Goal: Task Accomplishment & Management: Use online tool/utility

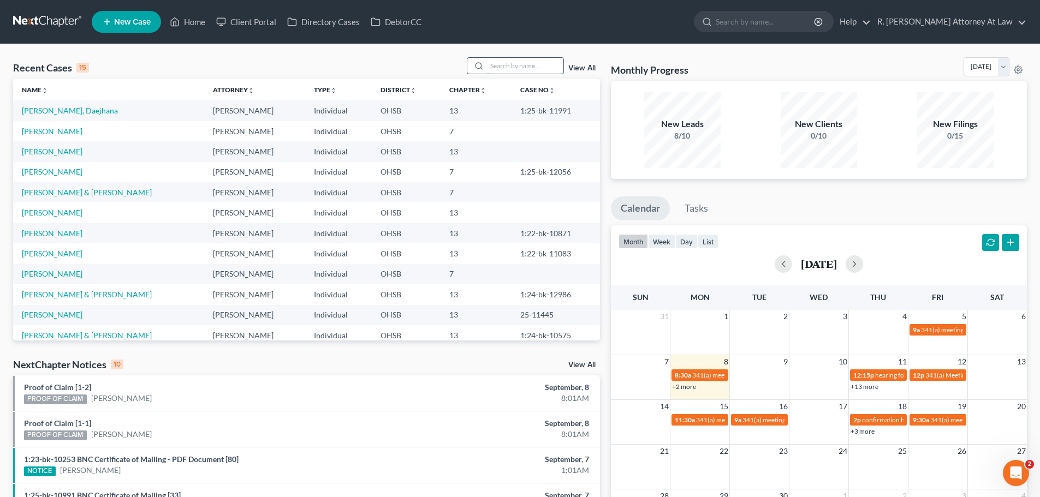
click at [518, 64] on input "search" at bounding box center [525, 66] width 76 height 16
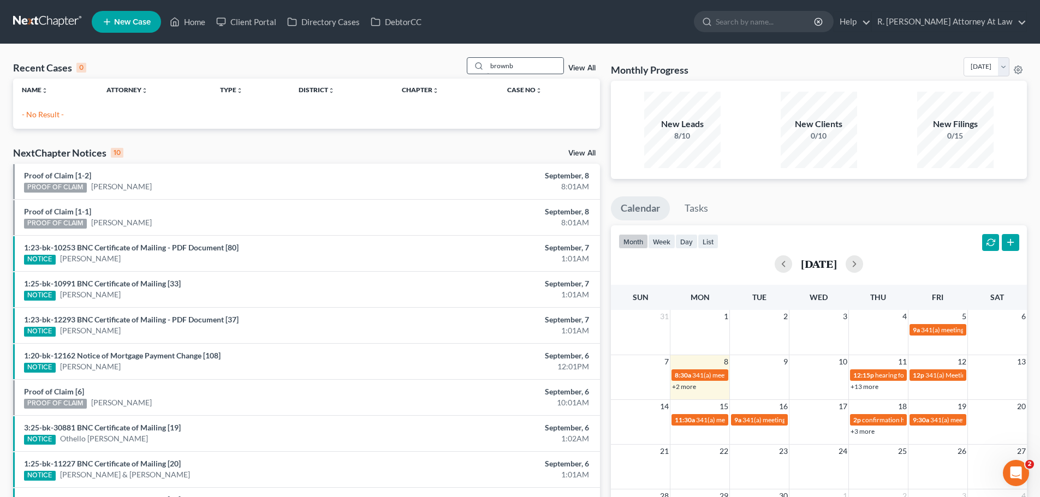
click at [534, 56] on div "Recent Cases 0 brownb View All Name unfold_more expand_more expand_less Attorne…" at bounding box center [520, 327] width 1040 height 566
click at [532, 62] on input "brownb" at bounding box center [525, 66] width 76 height 16
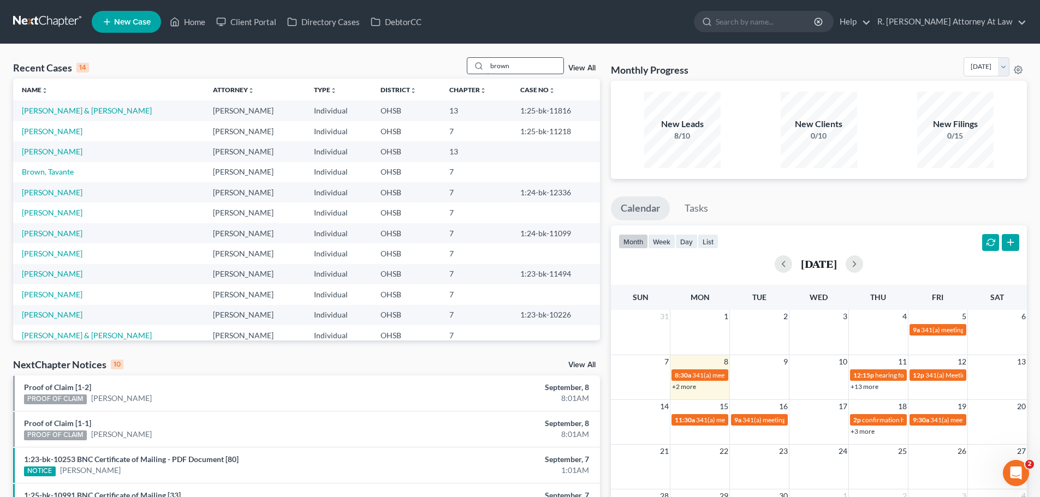
drag, startPoint x: 517, startPoint y: 66, endPoint x: 473, endPoint y: 68, distance: 43.7
click at [476, 69] on div "brown" at bounding box center [515, 65] width 97 height 17
type input "[PERSON_NAME]"
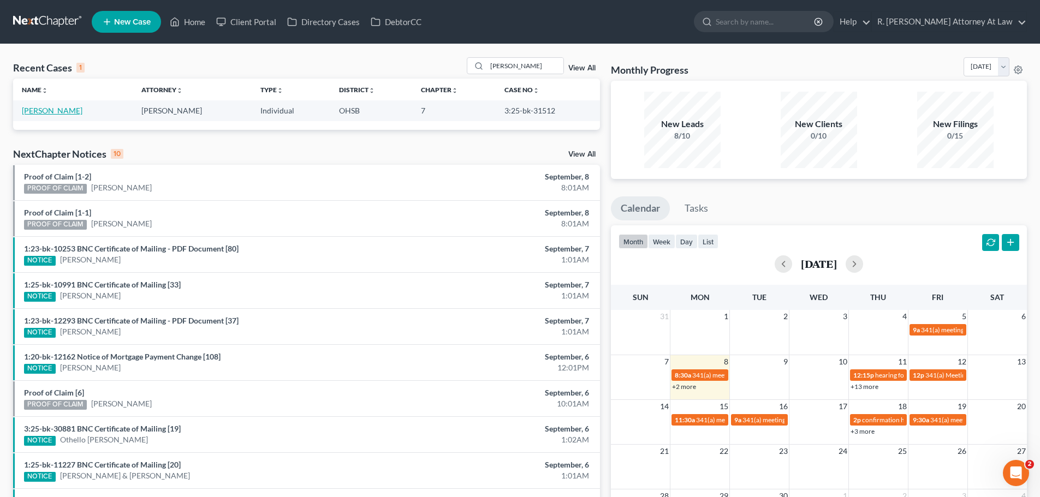
click at [44, 111] on link "[PERSON_NAME]" at bounding box center [52, 110] width 61 height 9
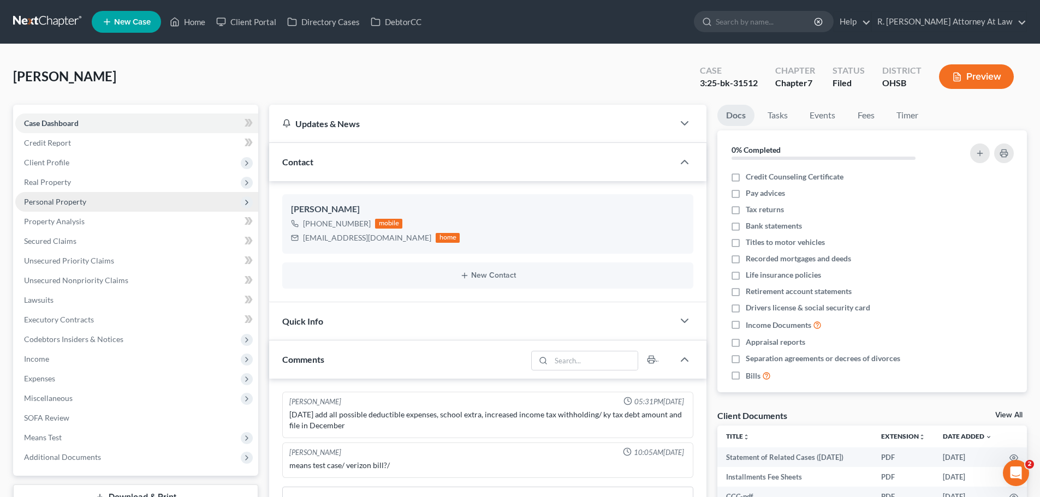
click at [65, 202] on span "Personal Property" at bounding box center [55, 201] width 62 height 9
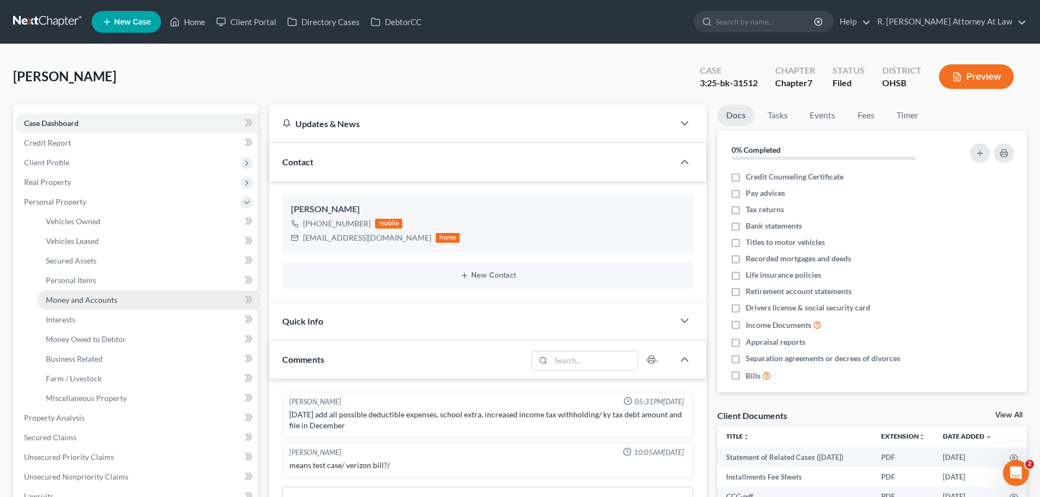
click at [80, 297] on span "Money and Accounts" at bounding box center [81, 299] width 71 height 9
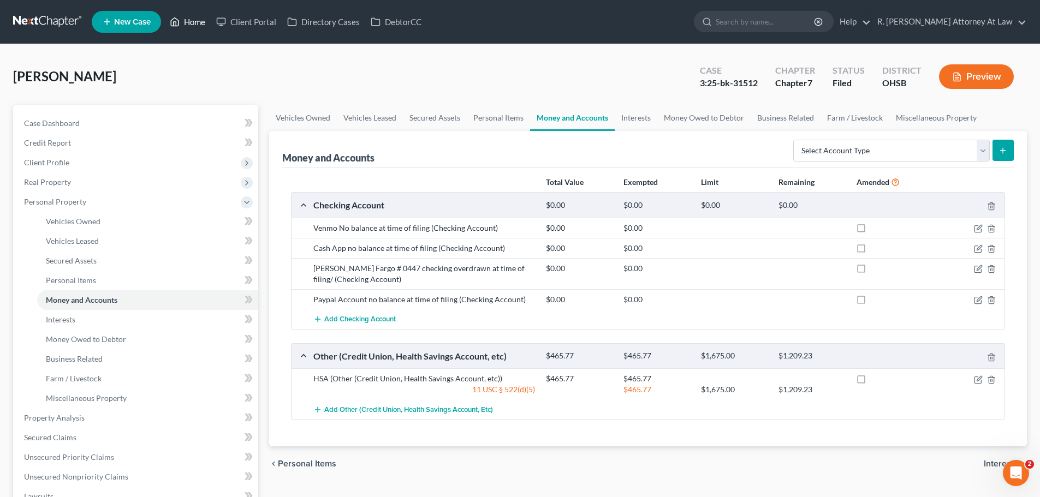
click at [196, 28] on link "Home" at bounding box center [187, 22] width 46 height 20
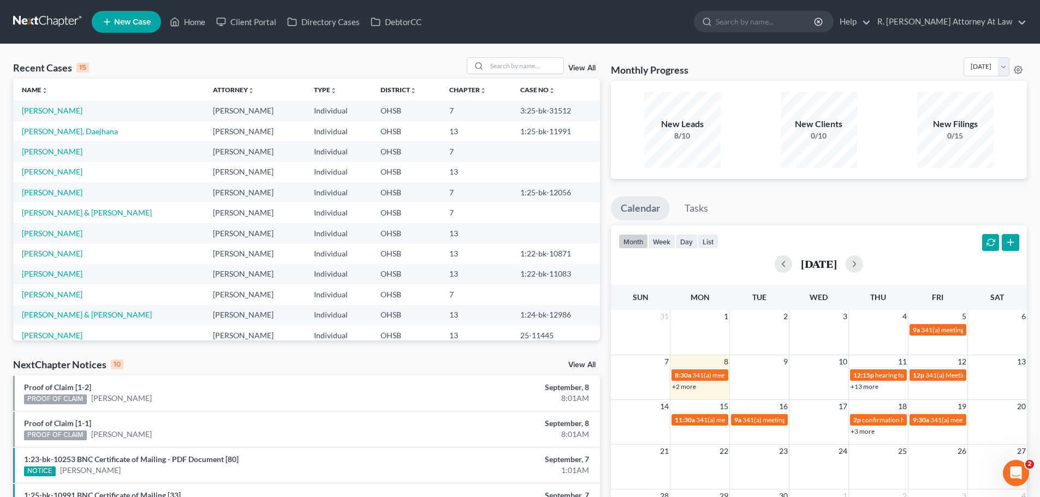
click at [887, 53] on div "Recent Cases 15 View All Name unfold_more expand_more expand_less Attorney unfo…" at bounding box center [520, 404] width 1040 height 721
click at [502, 58] on input "search" at bounding box center [525, 66] width 76 height 16
type input "[PERSON_NAME]"
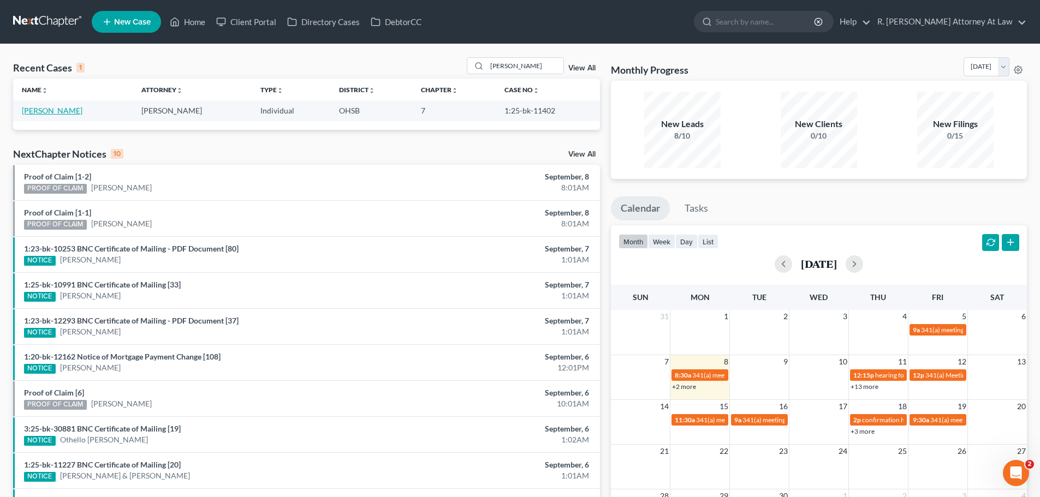
click at [62, 114] on link "[PERSON_NAME]" at bounding box center [52, 110] width 61 height 9
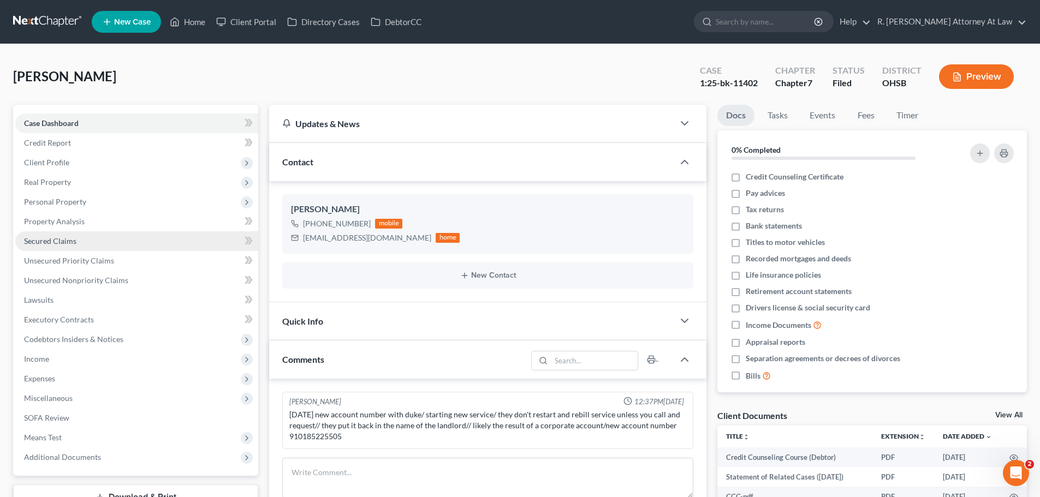
click at [57, 242] on span "Secured Claims" at bounding box center [50, 240] width 52 height 9
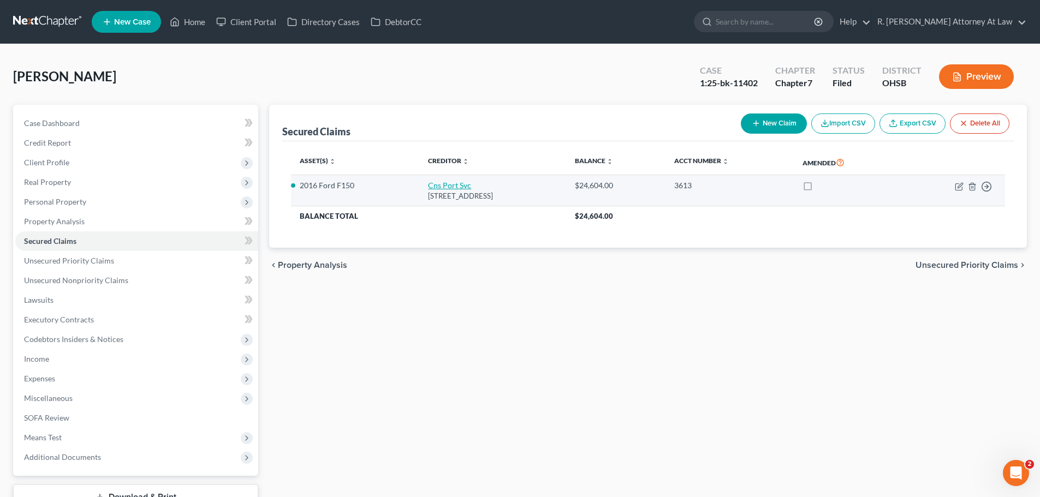
click at [428, 189] on link "Cns Port Svc" at bounding box center [449, 185] width 43 height 9
select select "4"
select select "0"
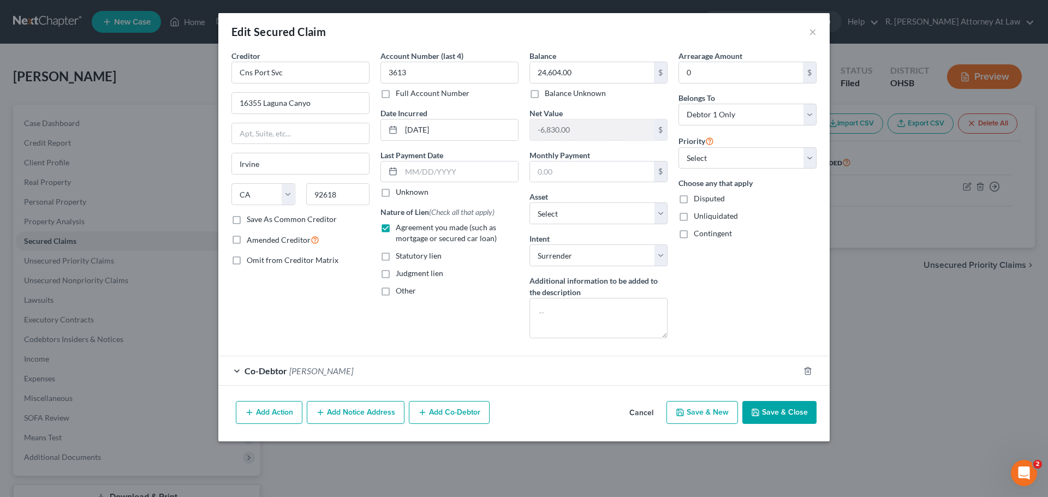
click at [819, 34] on div "Edit Secured Claim ×" at bounding box center [523, 31] width 611 height 37
click at [812, 34] on button "×" at bounding box center [813, 31] width 8 height 13
